Goal: Find specific page/section: Find specific page/section

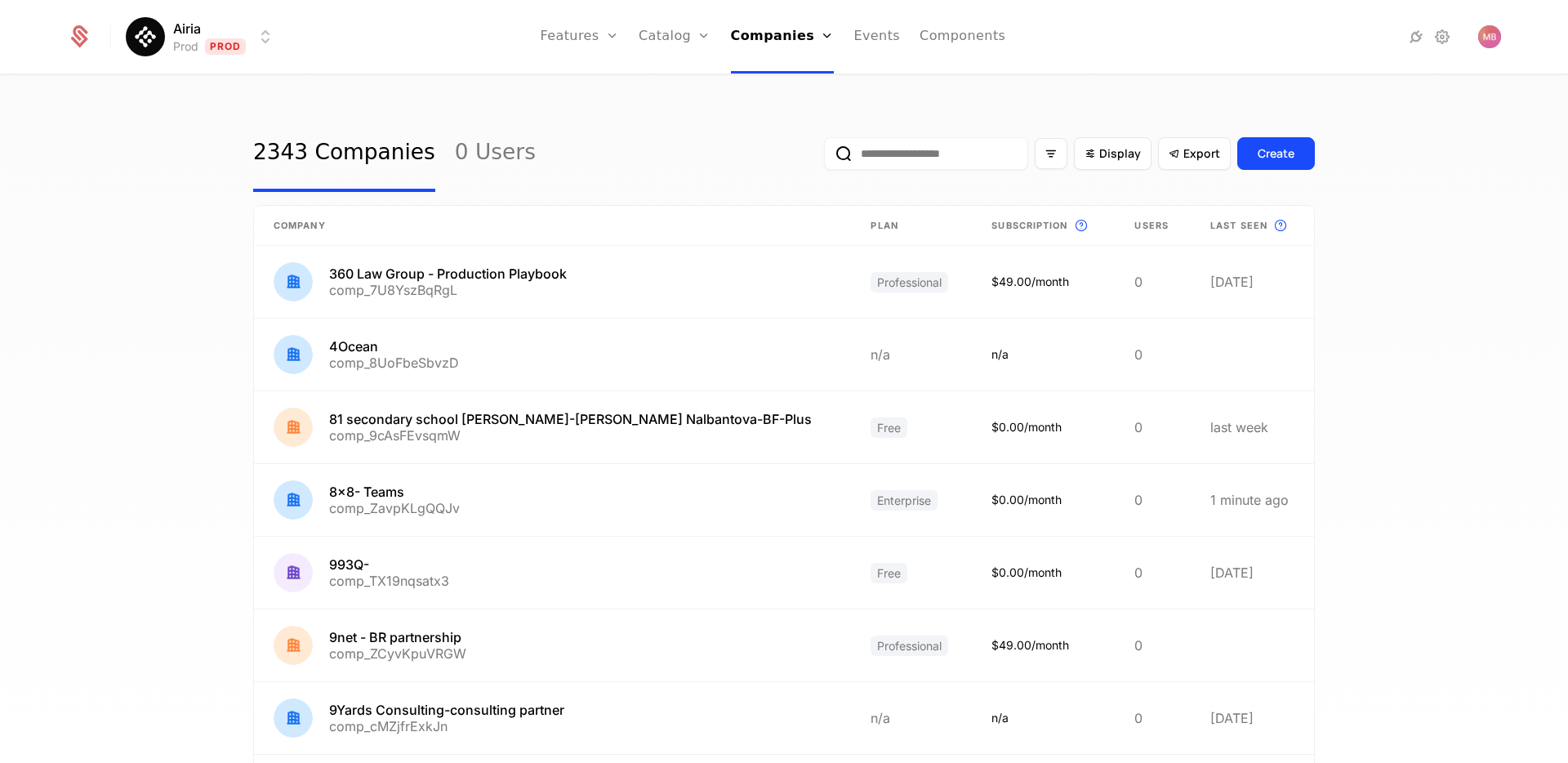
click at [905, 147] on input "email" at bounding box center [926, 154] width 204 height 33
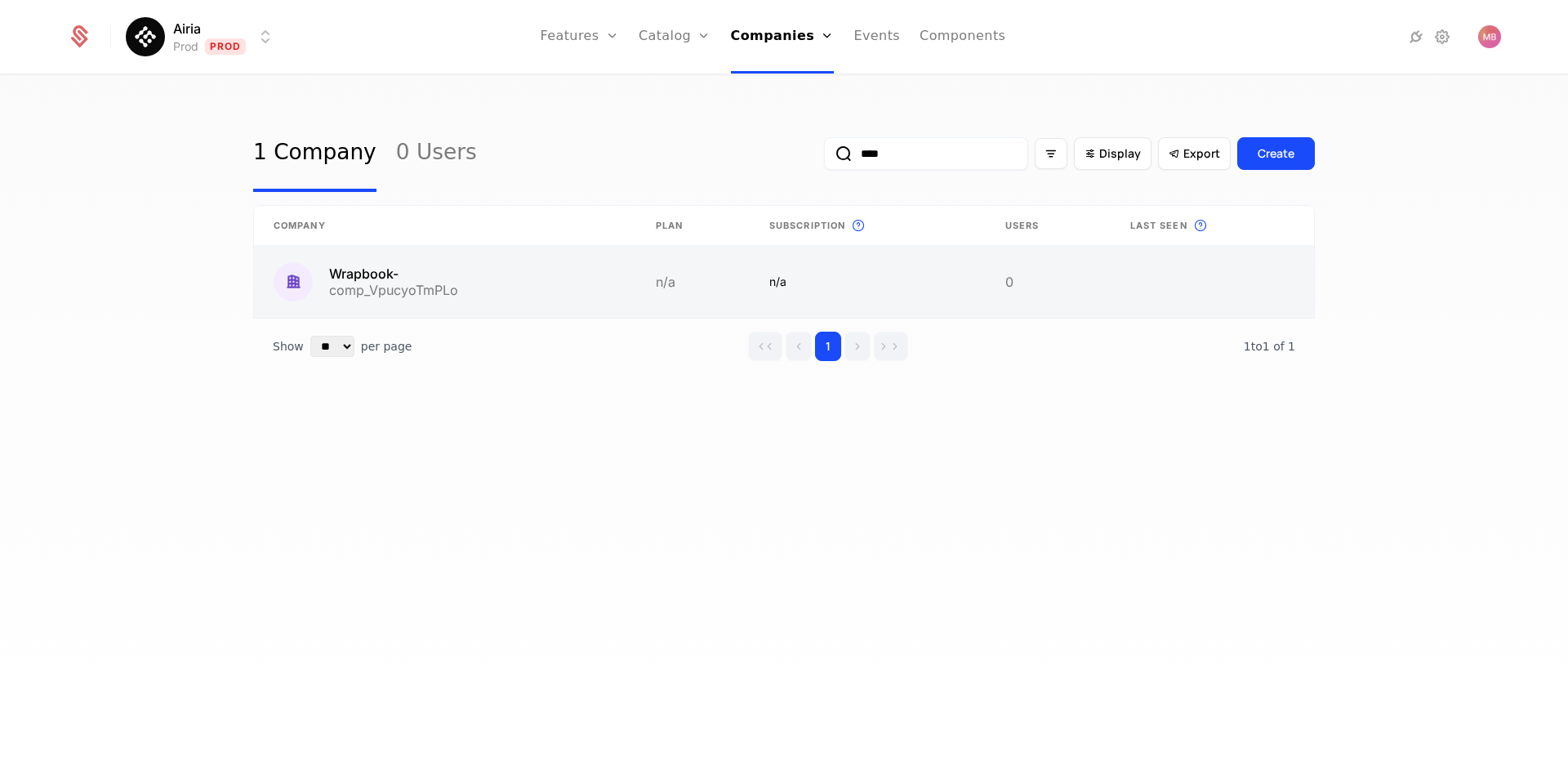
type input "****"
click at [381, 266] on link at bounding box center [445, 282] width 382 height 72
